Goal: Task Accomplishment & Management: Use online tool/utility

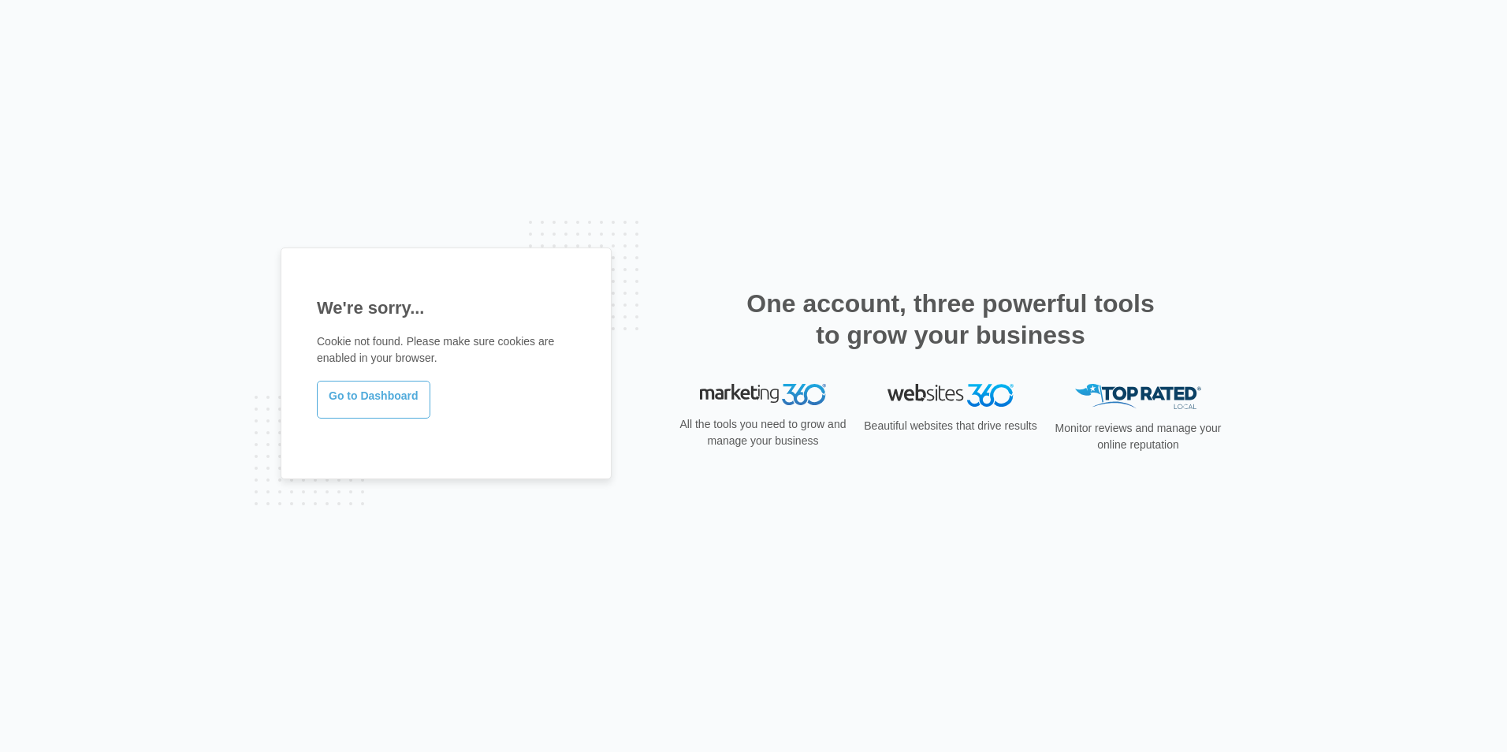
click at [402, 408] on link "Go to Dashboard" at bounding box center [374, 400] width 114 height 38
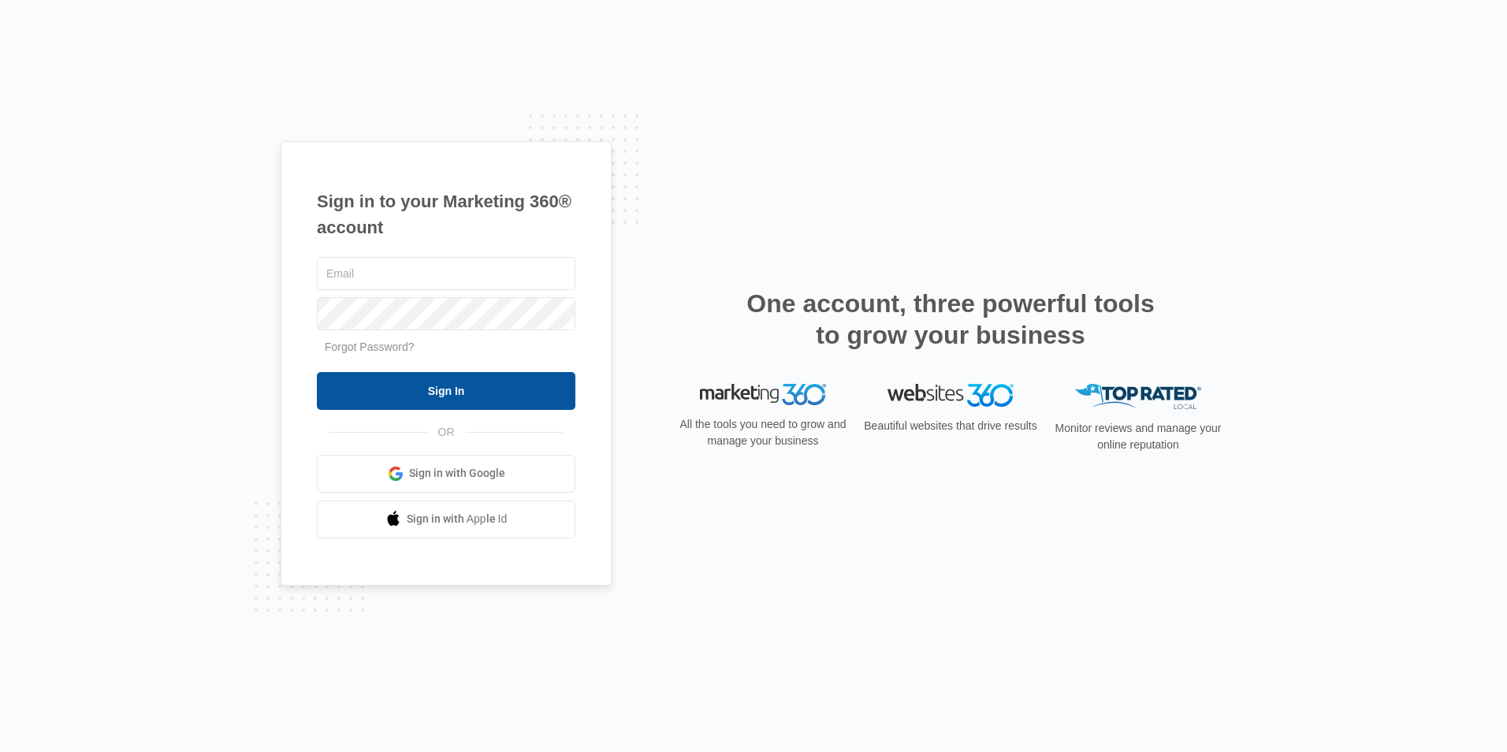
type input "ridgeassist@vintage-corp.com"
click at [493, 390] on input "Sign In" at bounding box center [446, 391] width 259 height 38
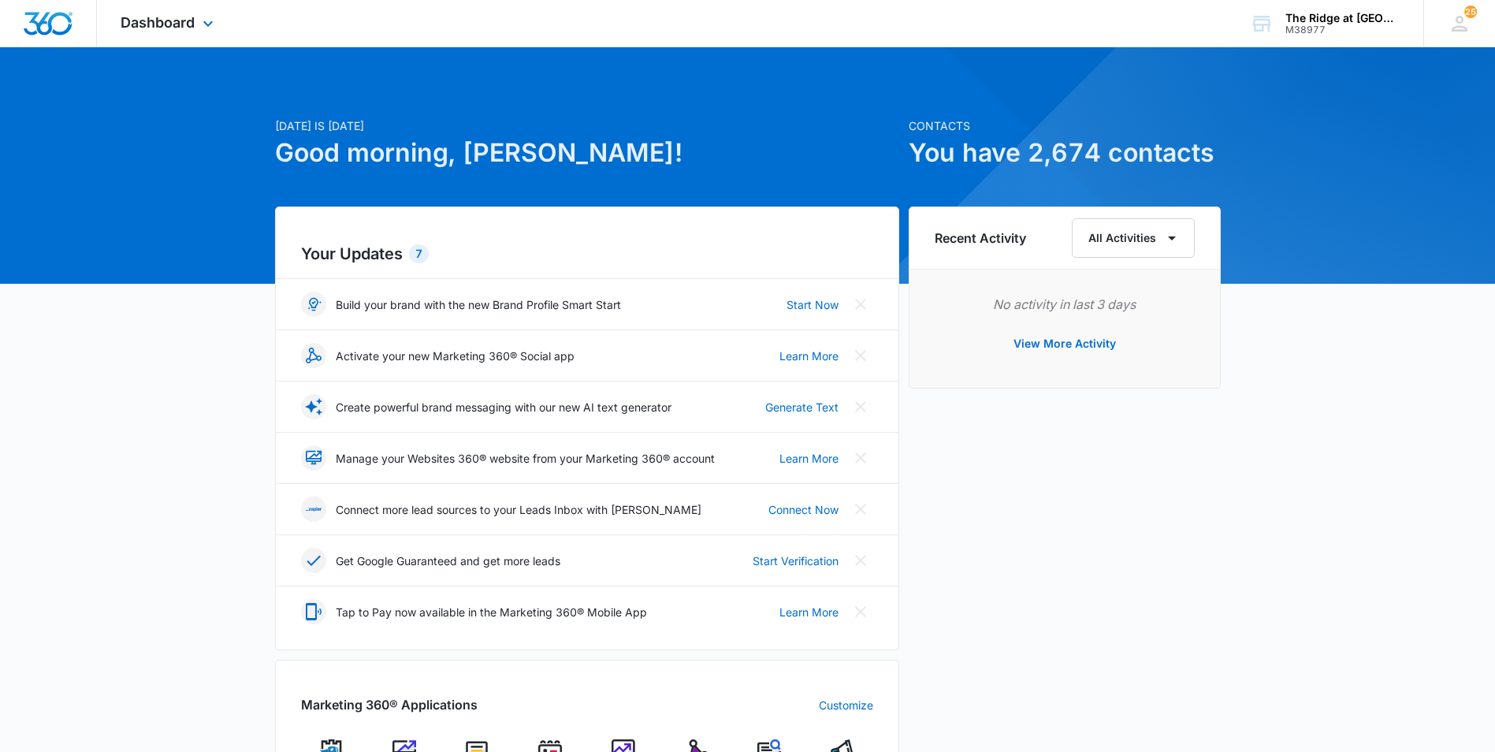
click at [184, 34] on div "Dashboard Apps Reputation Websites Forms CRM Email Social Content Ads Intellige…" at bounding box center [169, 23] width 144 height 47
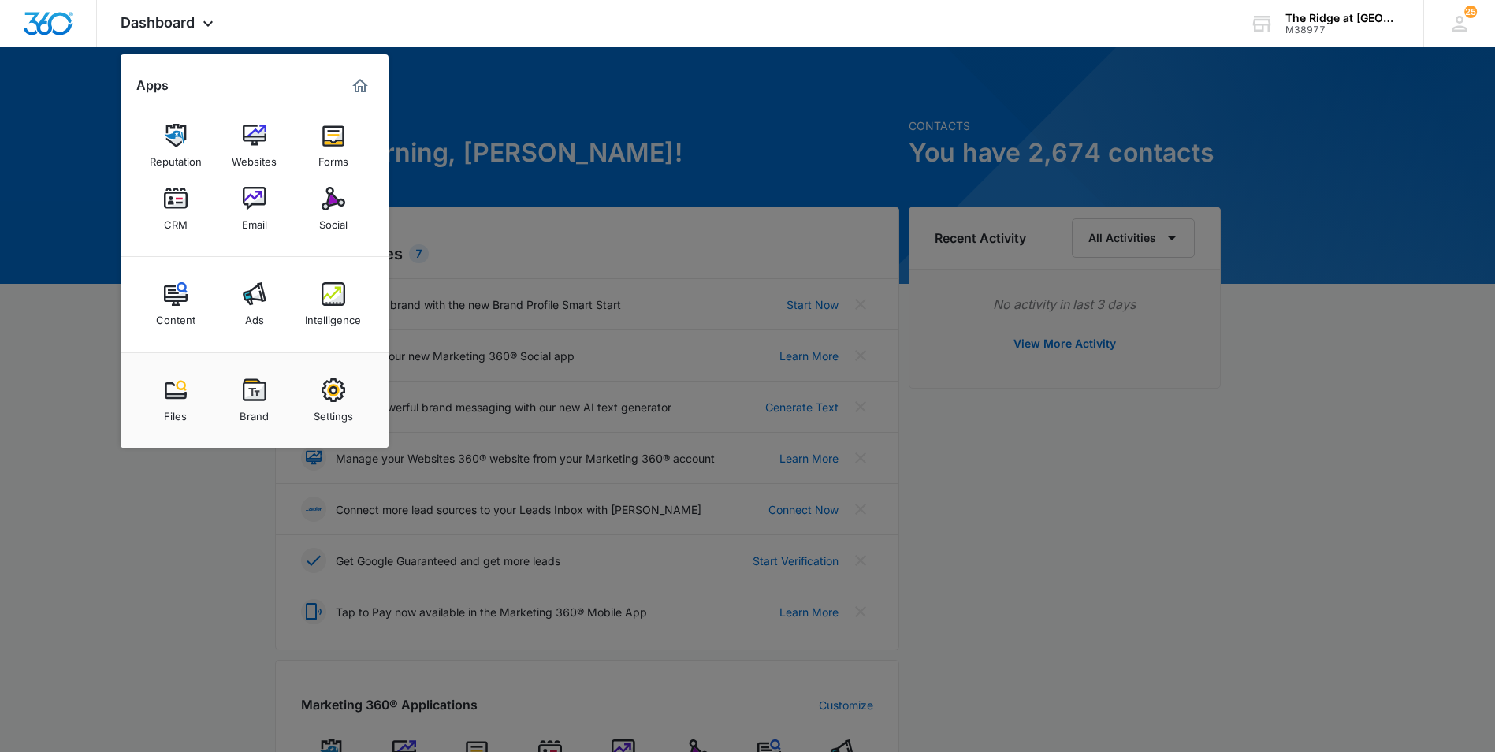
click at [166, 185] on link "CRM" at bounding box center [176, 209] width 60 height 60
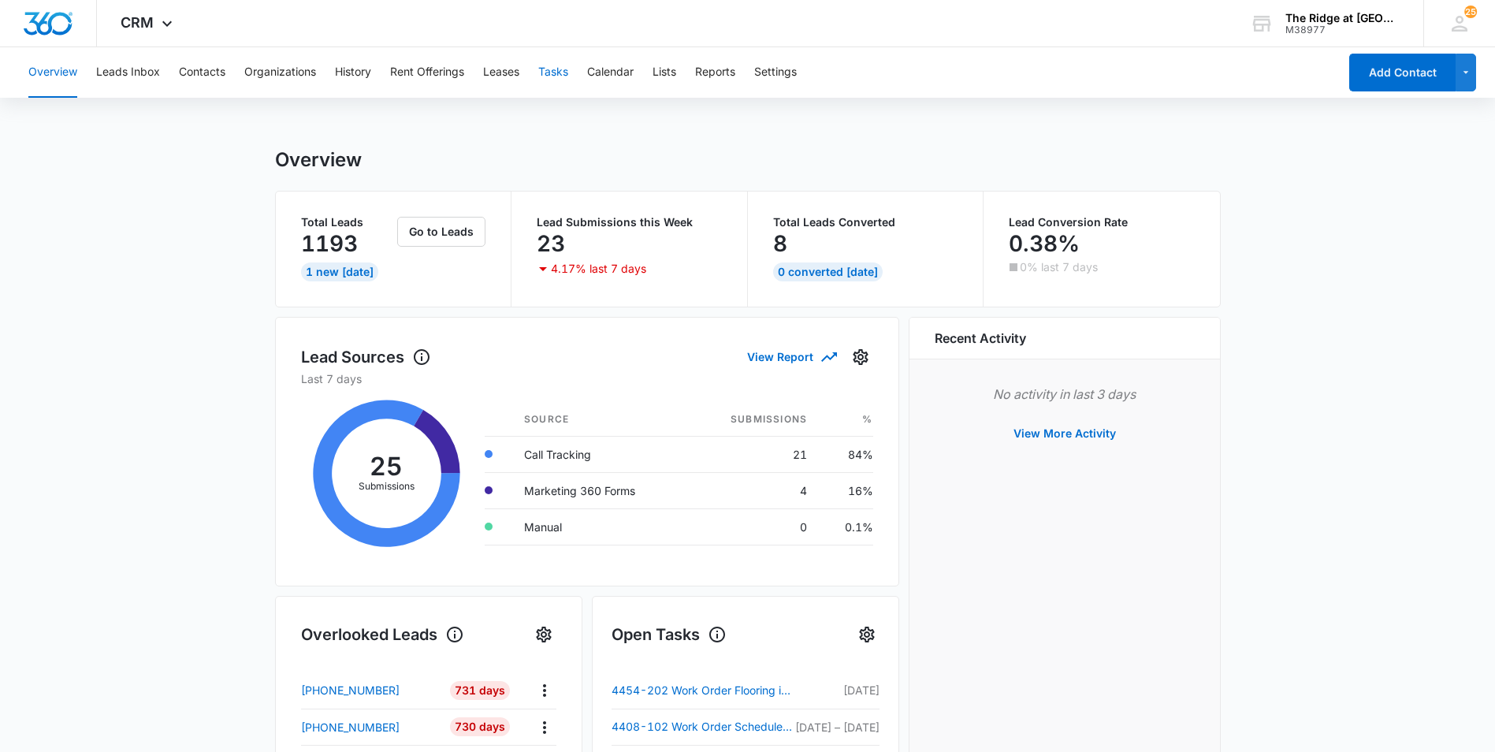
click at [564, 65] on button "Tasks" at bounding box center [553, 72] width 30 height 50
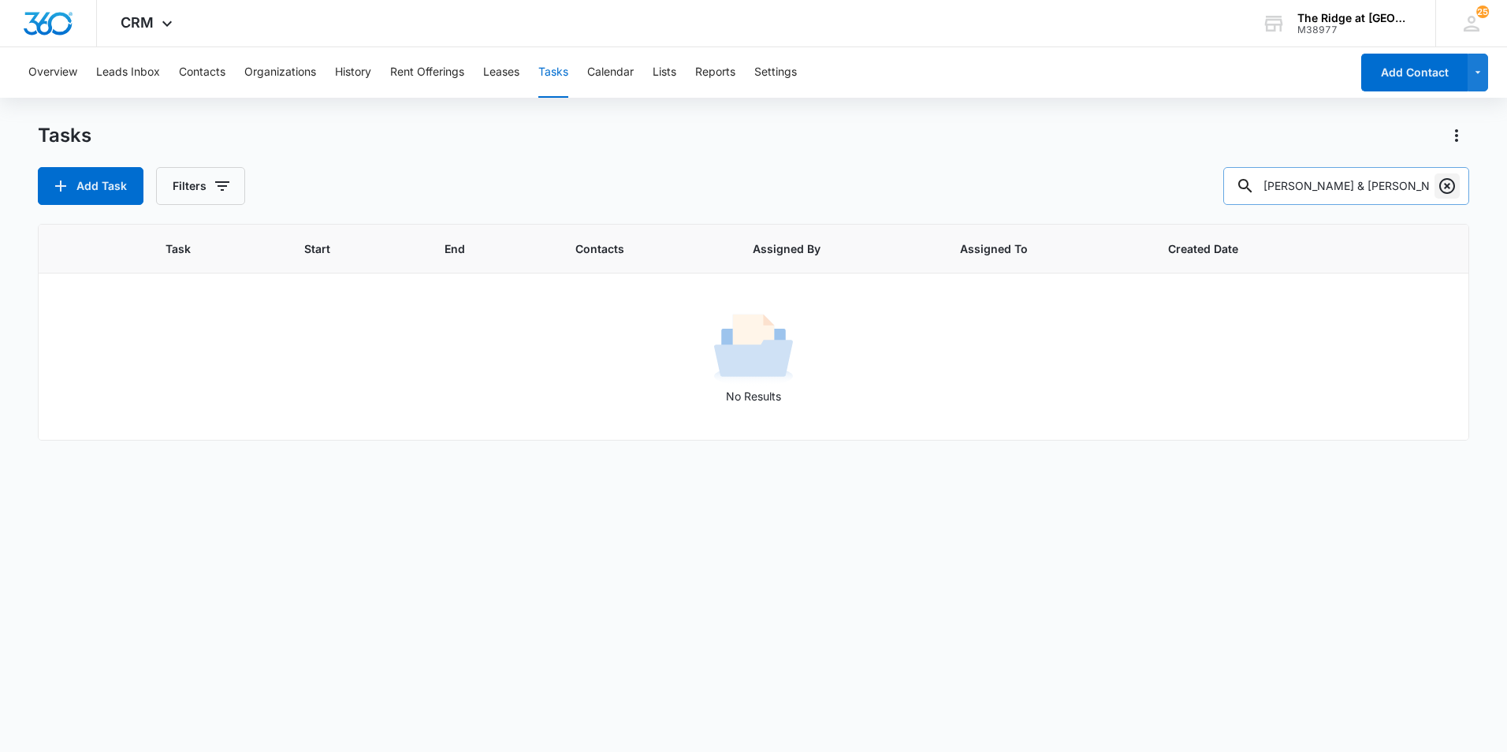
click at [1449, 181] on icon "Clear" at bounding box center [1447, 186] width 19 height 19
type input "j"
type input "diaz"
click at [1452, 188] on icon "Clear" at bounding box center [1447, 186] width 19 height 19
type input "c"
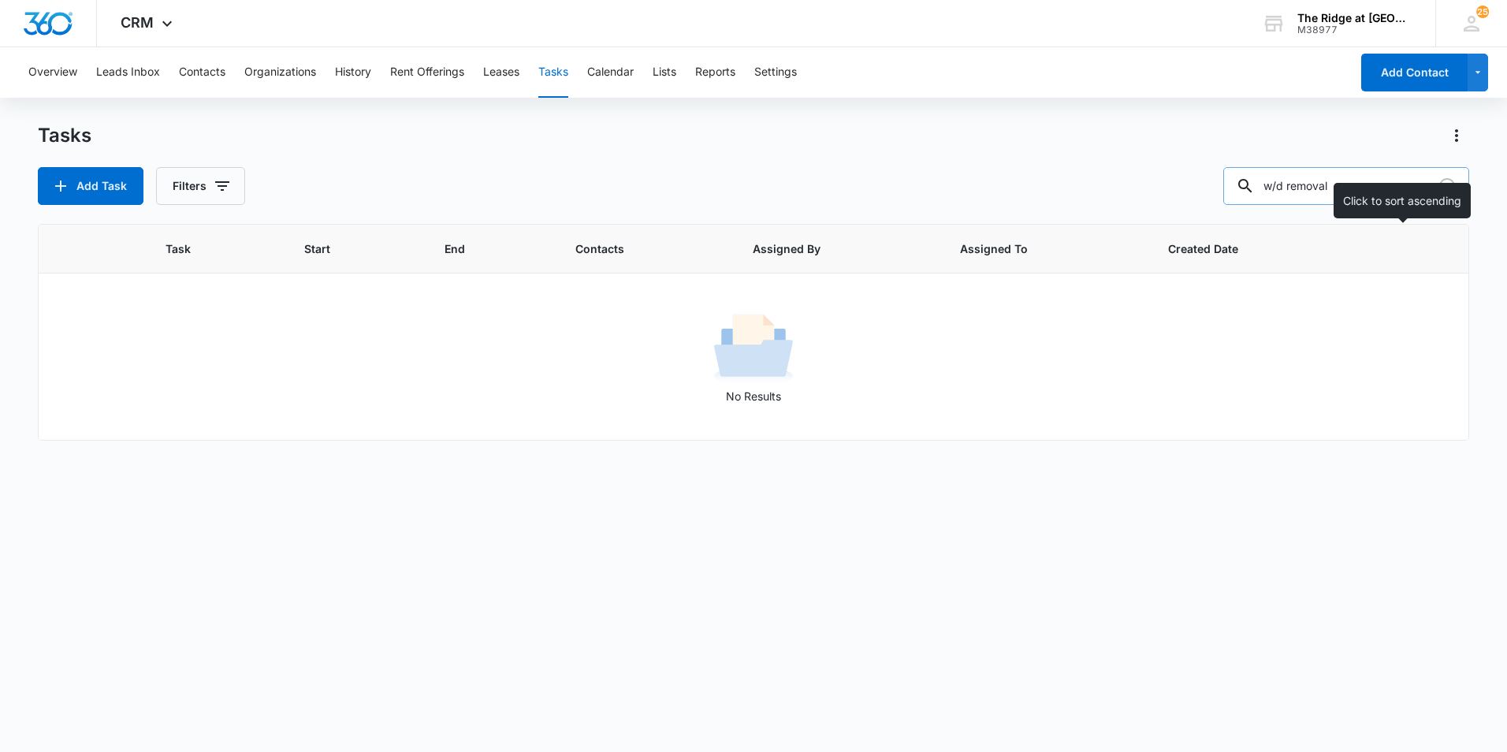
type input "w/d removal"
click at [230, 181] on button "Filters" at bounding box center [200, 186] width 89 height 38
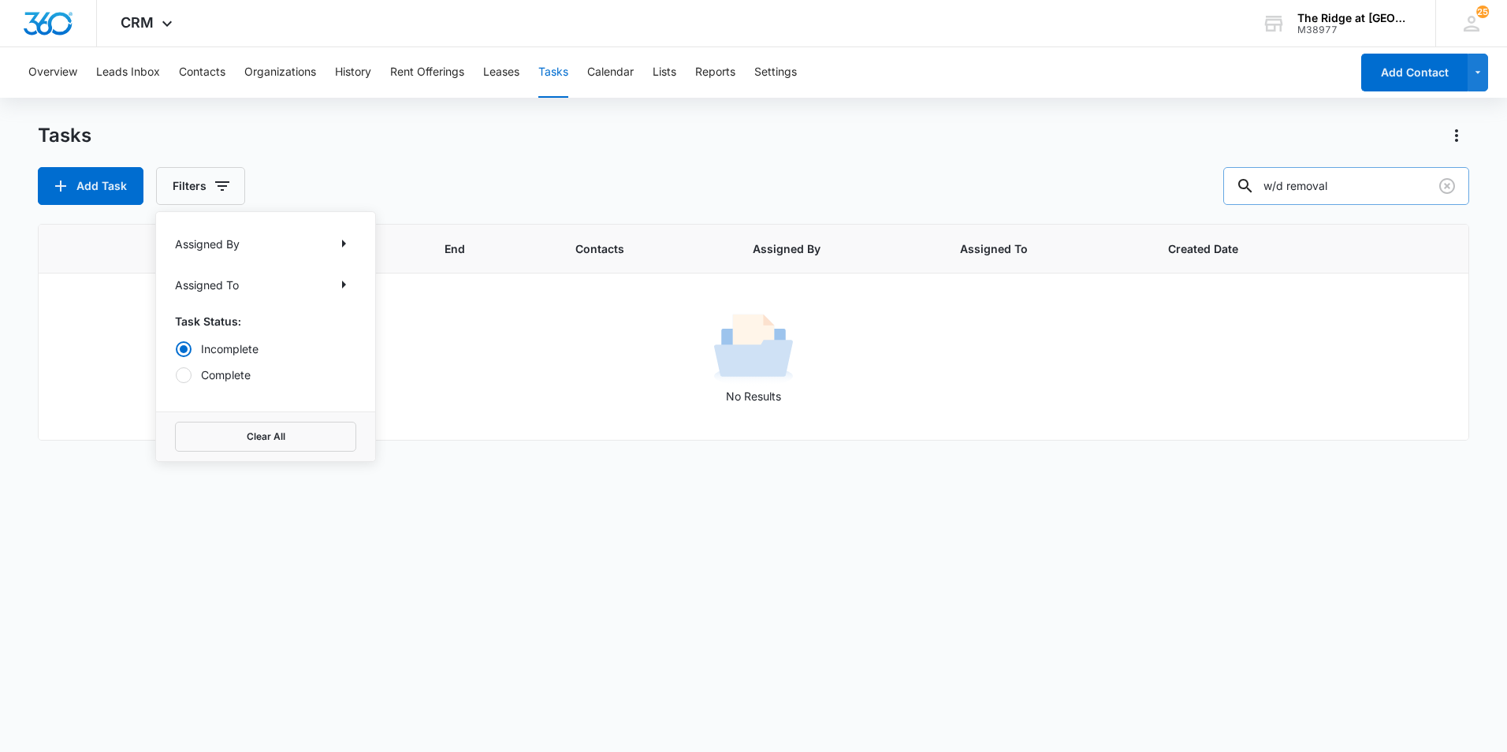
drag, startPoint x: 185, startPoint y: 379, endPoint x: 198, endPoint y: 378, distance: 12.6
click at [184, 379] on div at bounding box center [184, 375] width 16 height 16
click at [176, 375] on input "Complete" at bounding box center [175, 374] width 1 height 1
radio input "false"
radio input "true"
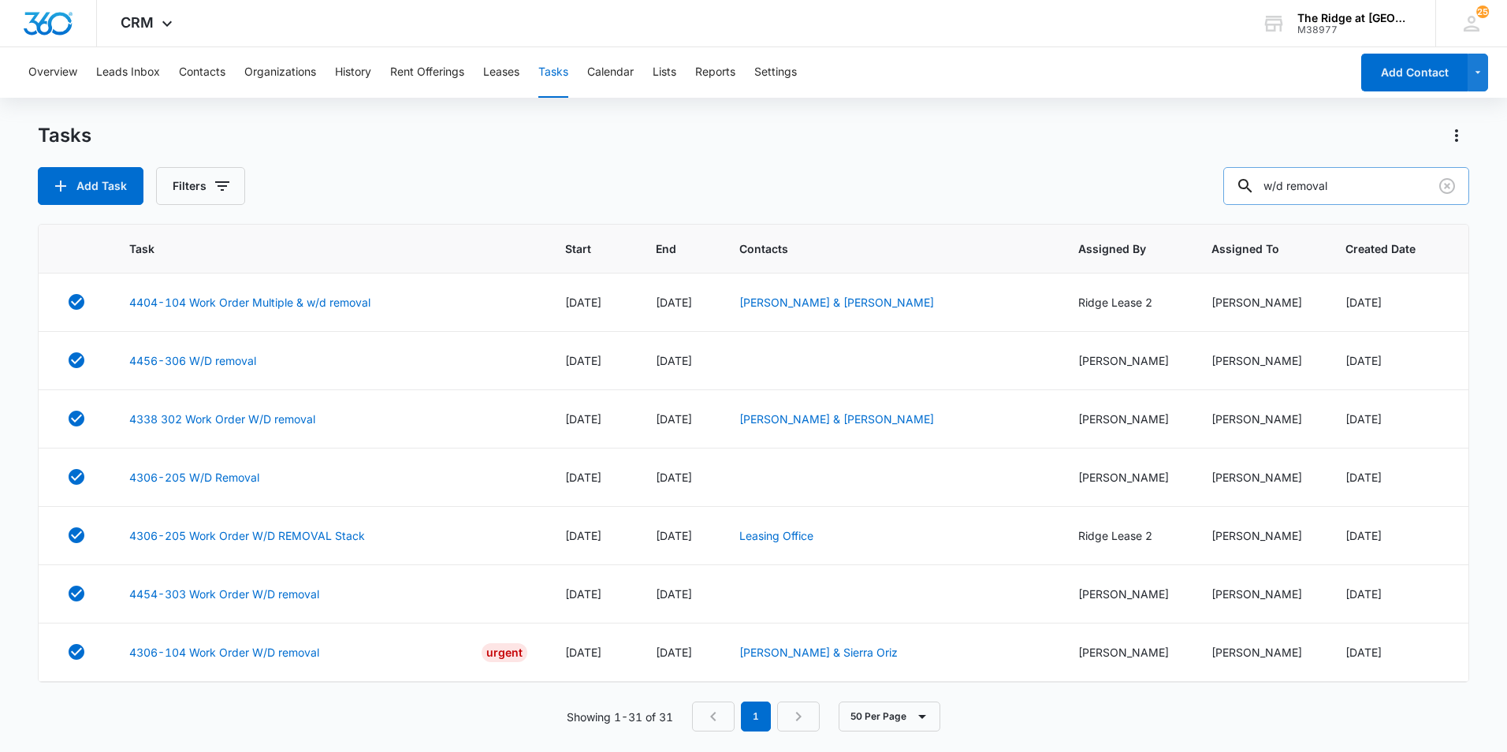
click at [758, 160] on div "Tasks Add Task Filters w/d removal" at bounding box center [753, 164] width 1431 height 82
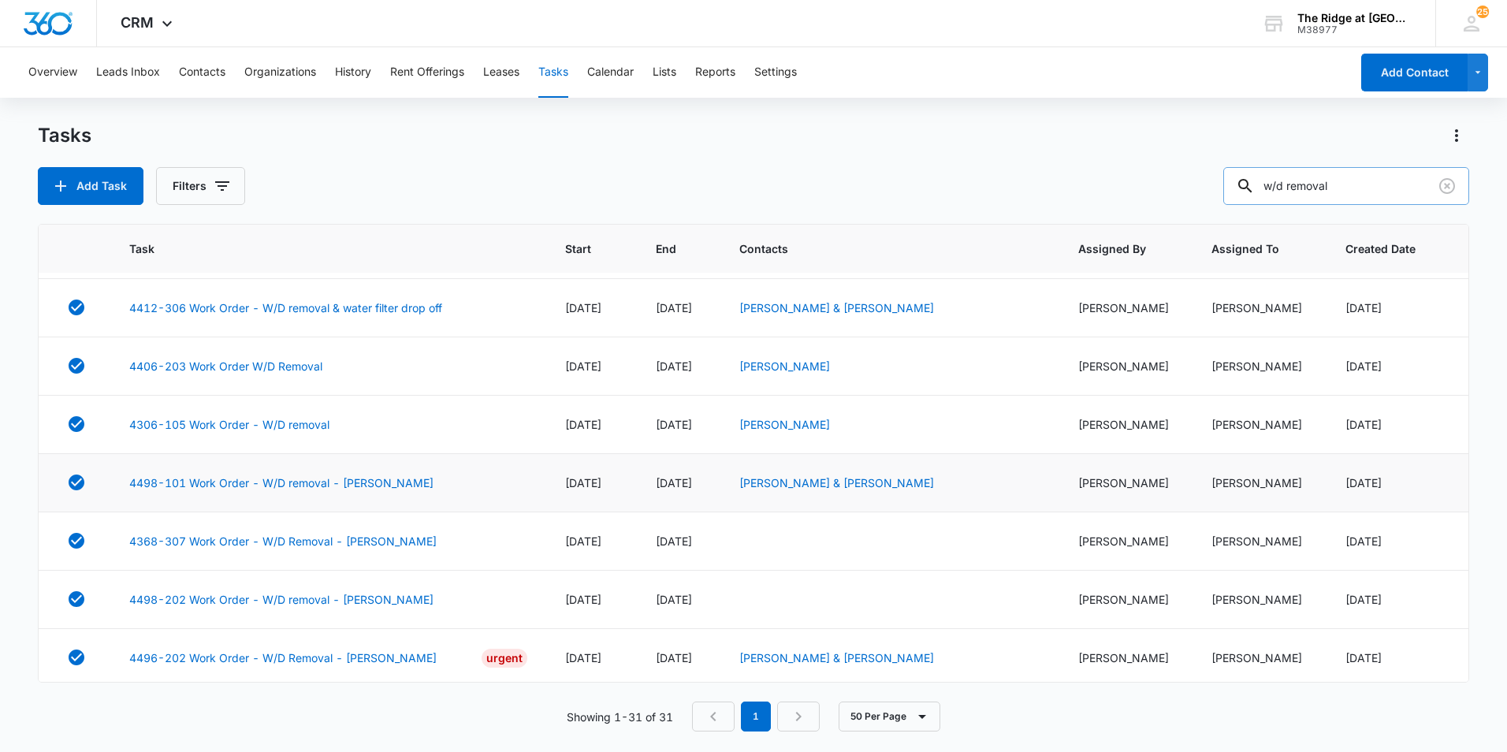
scroll to position [1399, 0]
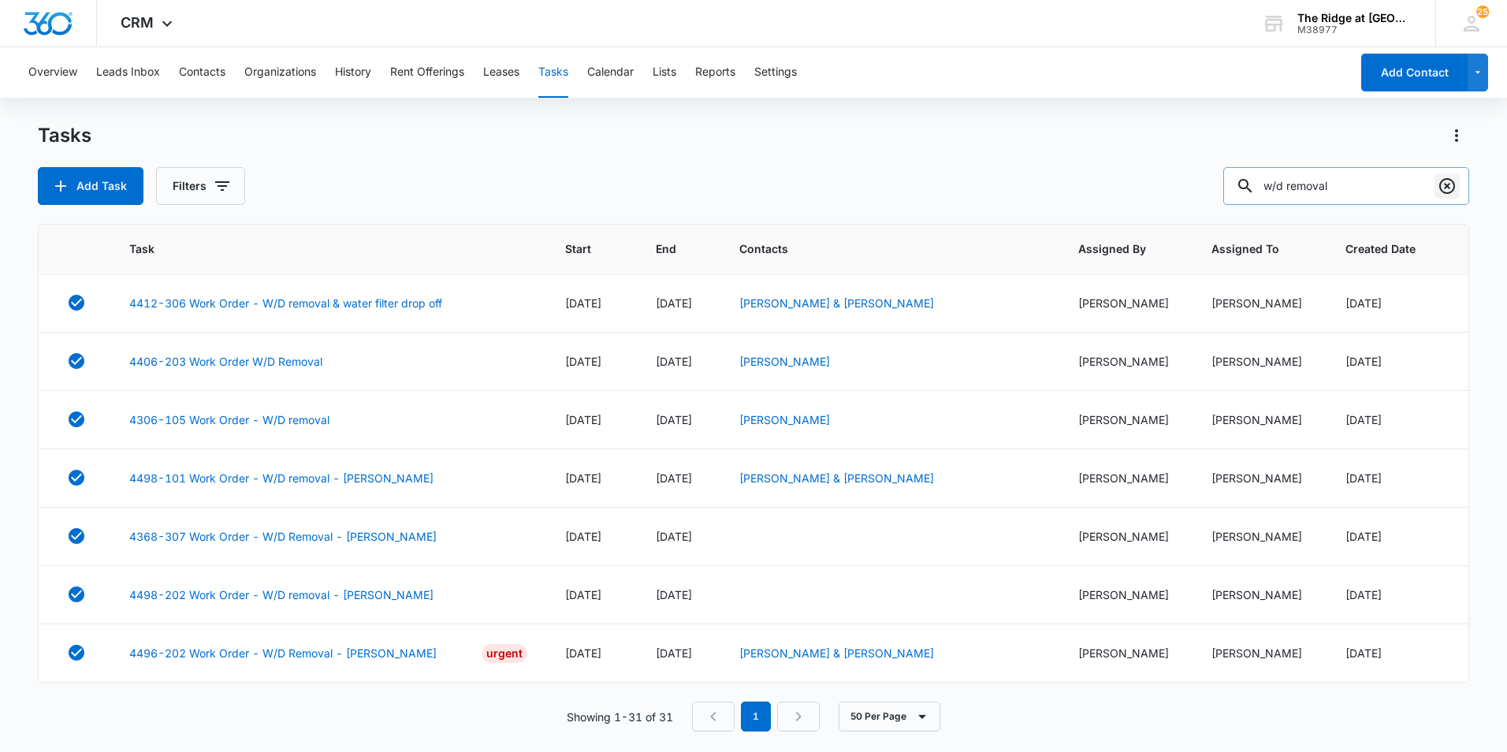
click at [1440, 179] on icon "Clear" at bounding box center [1447, 186] width 19 height 19
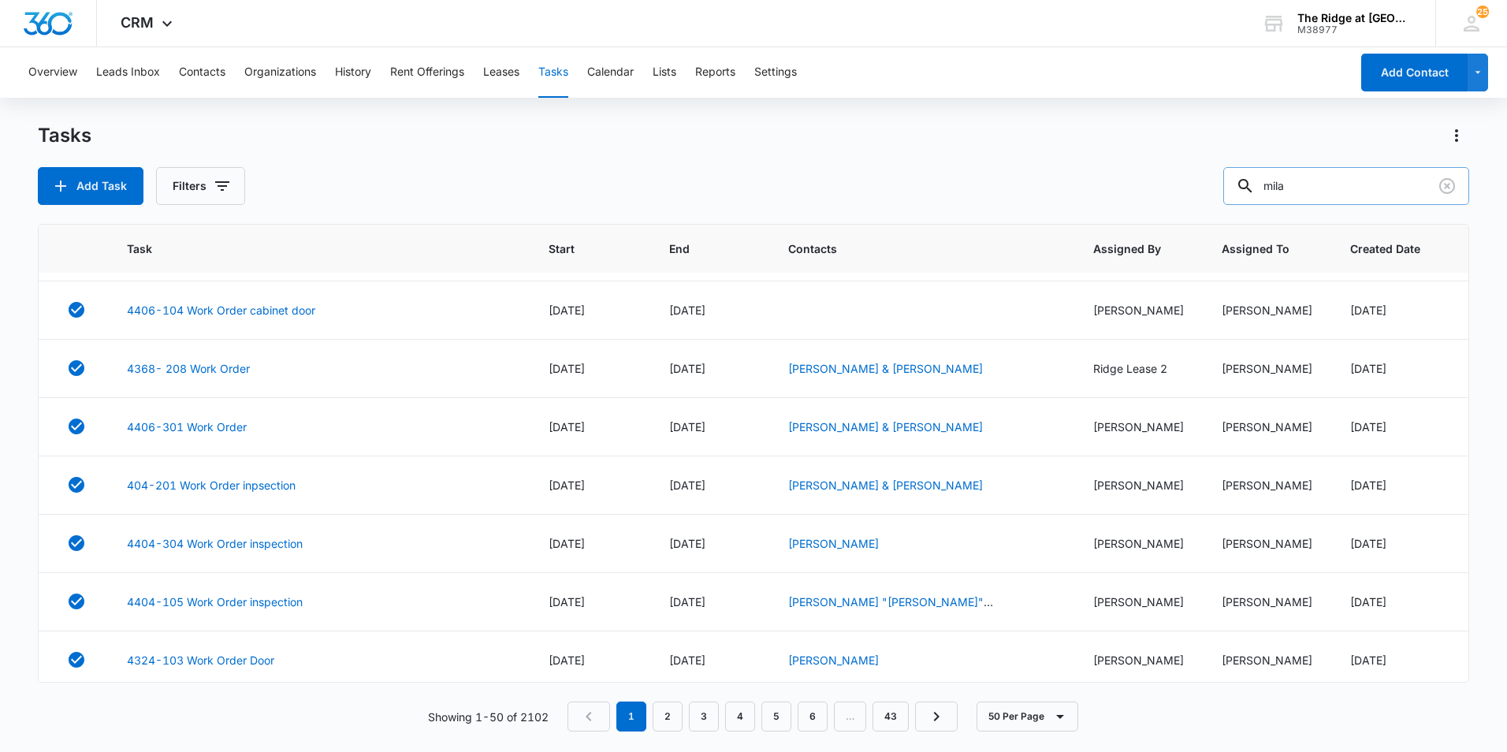
type input "mila"
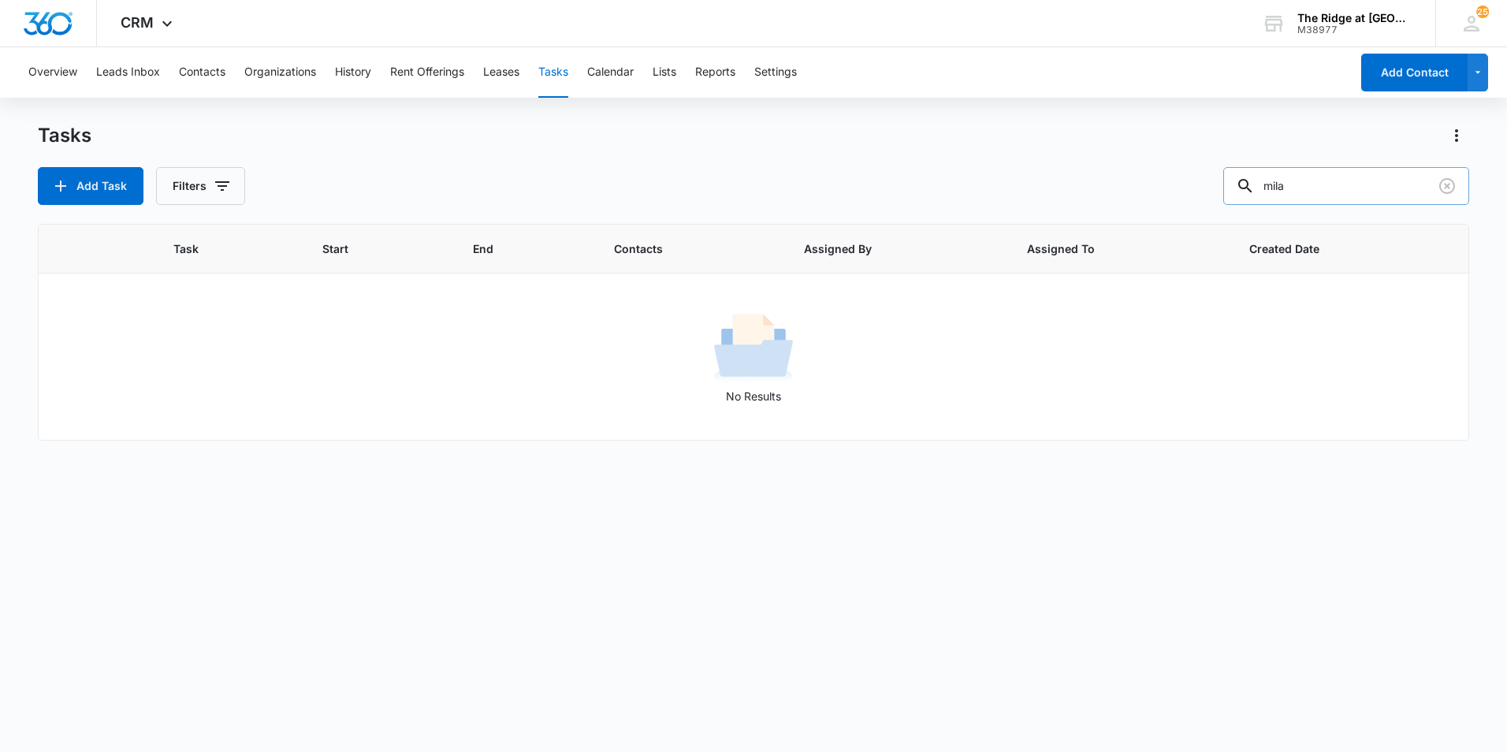
scroll to position [0, 0]
click at [1450, 187] on icon "Clear" at bounding box center [1447, 186] width 19 height 19
